Goal: Task Accomplishment & Management: Use online tool/utility

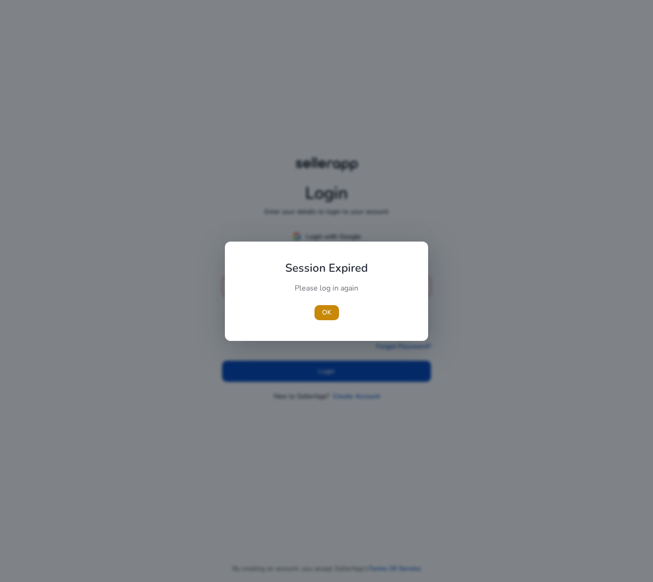
type input "**********"
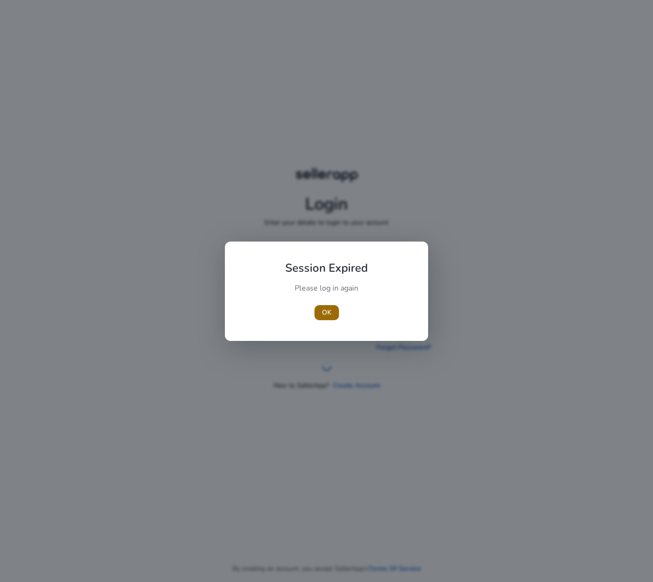
click at [322, 312] on span "OK" at bounding box center [326, 313] width 9 height 10
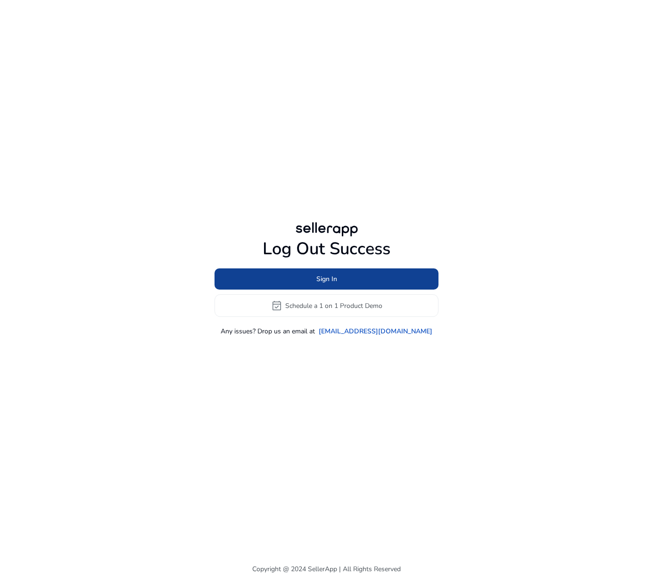
click at [320, 275] on span "Sign In" at bounding box center [326, 279] width 21 height 10
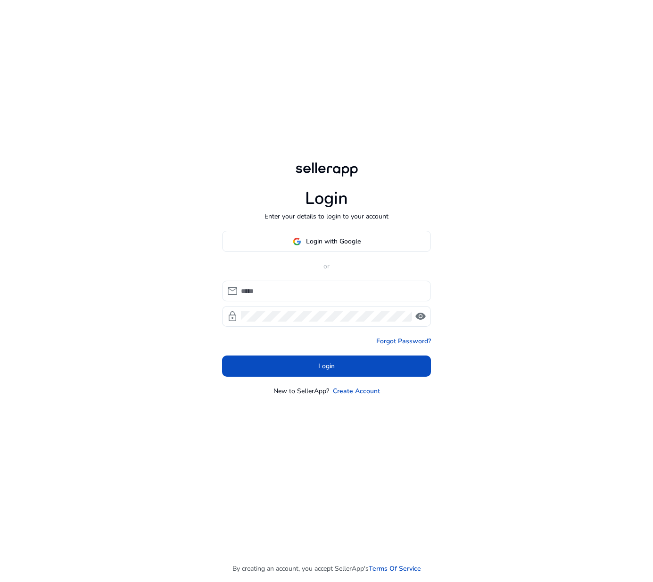
click at [300, 290] on input at bounding box center [332, 291] width 182 height 10
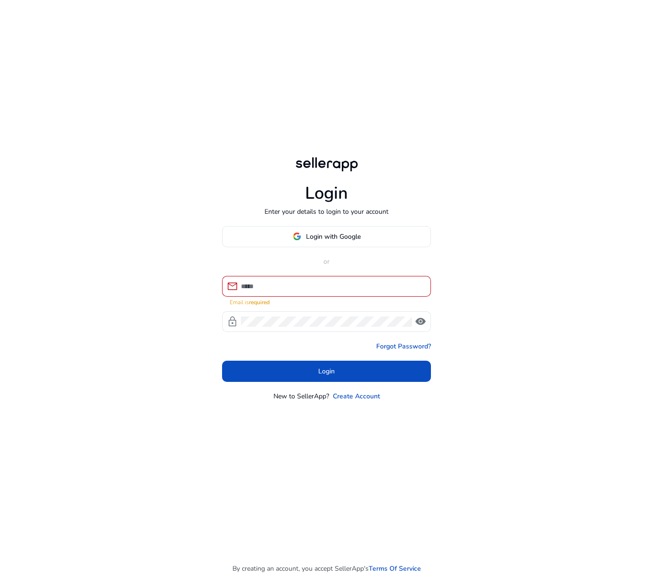
type input "**********"
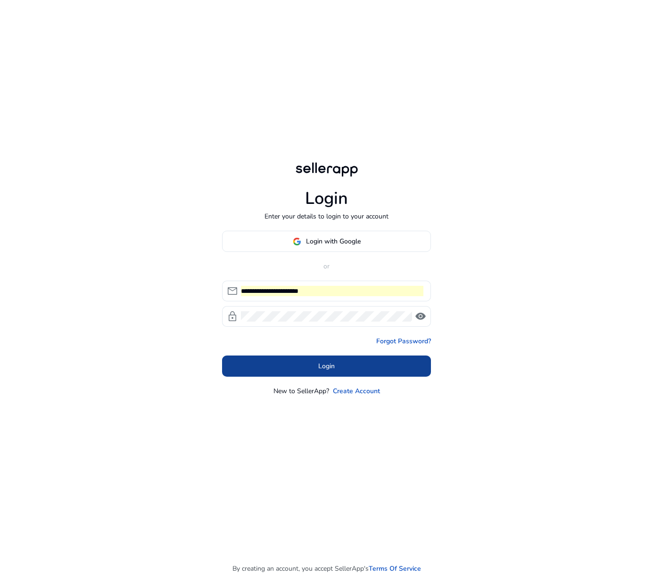
click at [321, 367] on span "Login" at bounding box center [326, 366] width 16 height 10
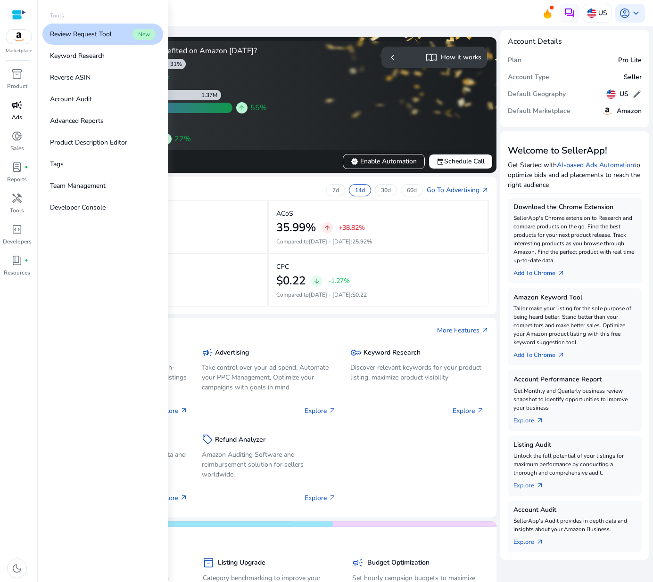
click at [13, 104] on span "campaign" at bounding box center [16, 104] width 11 height 11
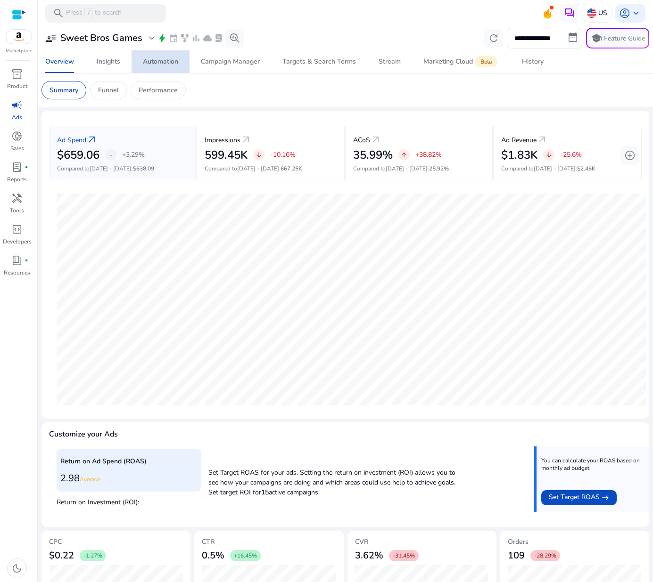
click at [165, 63] on div "Automation" at bounding box center [160, 61] width 35 height 7
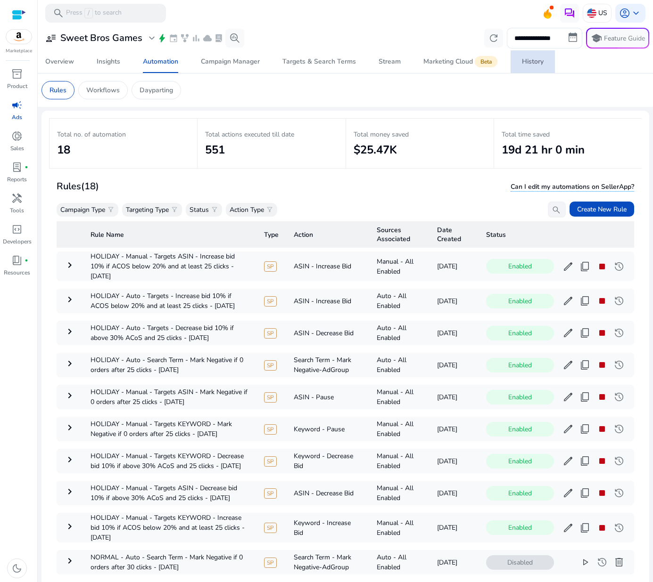
click at [532, 63] on div "History" at bounding box center [533, 61] width 22 height 7
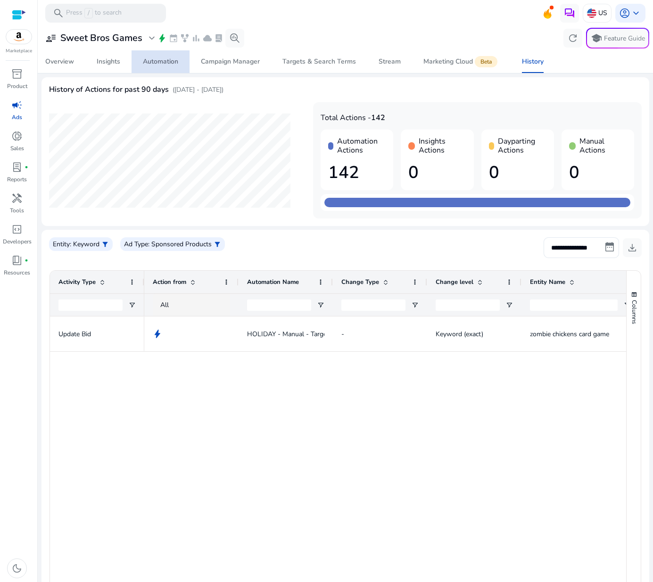
click at [148, 63] on div "Automation" at bounding box center [160, 61] width 35 height 7
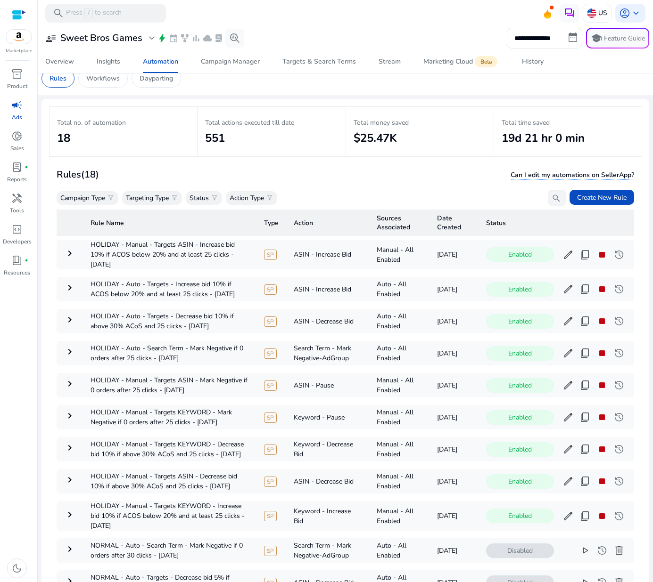
scroll to position [24, 0]
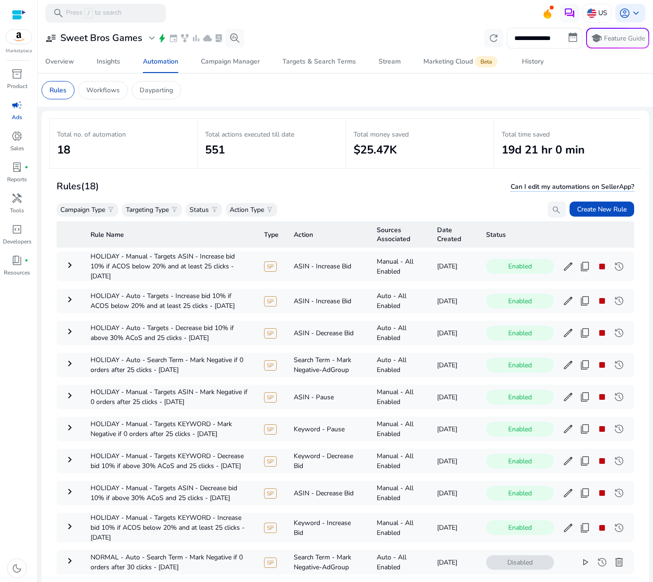
scroll to position [24, 0]
